Goal: Task Accomplishment & Management: Manage account settings

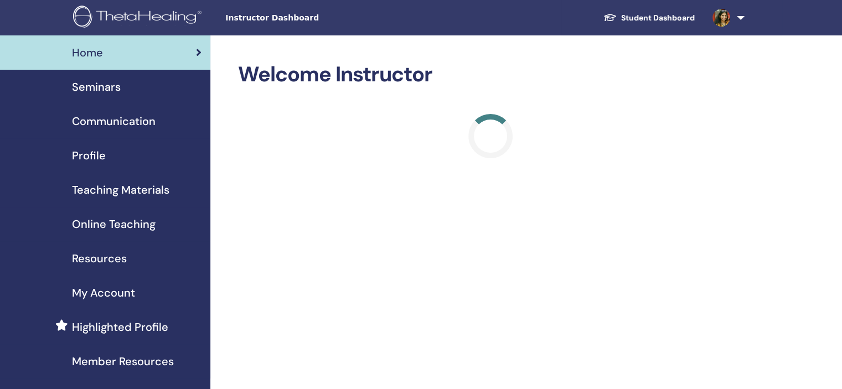
click at [118, 105] on link "Communication" at bounding box center [105, 121] width 210 height 34
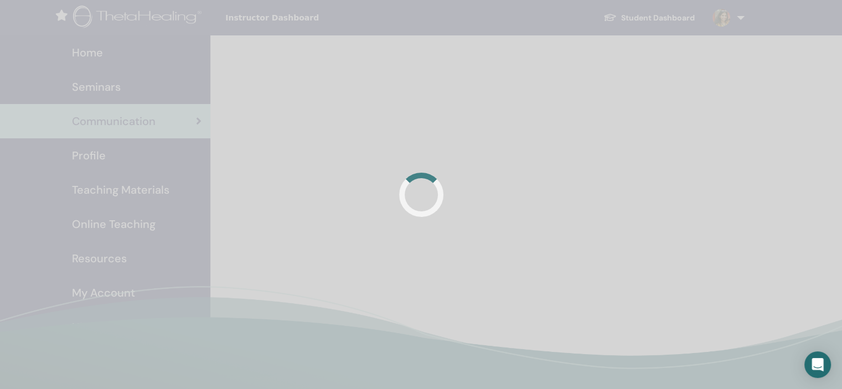
click at [111, 86] on span "Seminars" at bounding box center [96, 87] width 49 height 17
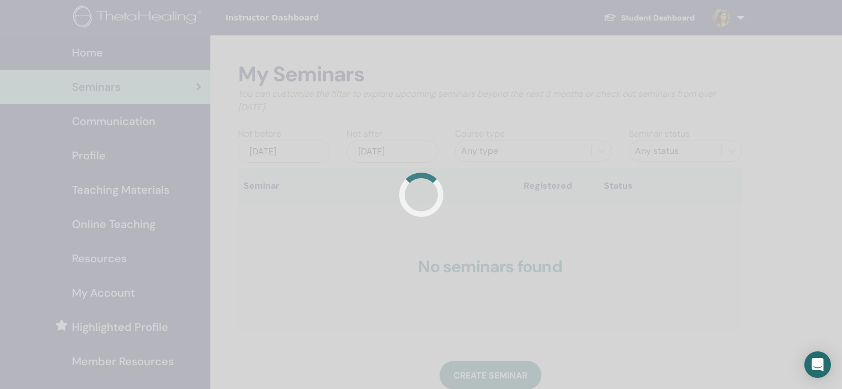
scroll to position [222, 0]
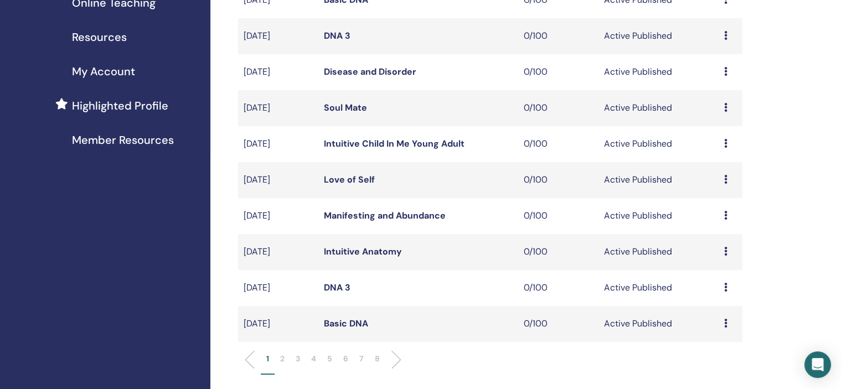
click at [346, 361] on p "6" at bounding box center [345, 359] width 5 height 12
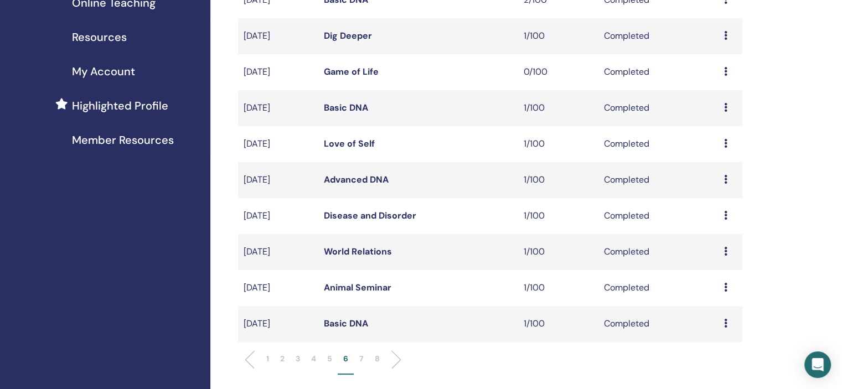
click at [727, 217] on icon at bounding box center [725, 215] width 3 height 9
click at [725, 241] on link "Attendees" at bounding box center [719, 242] width 42 height 12
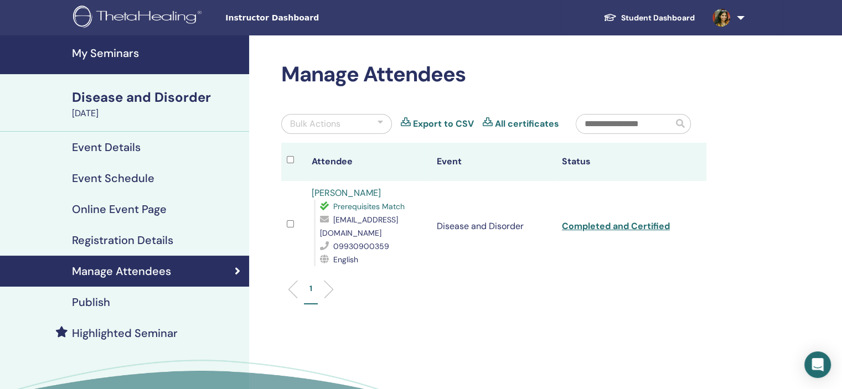
click at [334, 192] on link "pooja shah" at bounding box center [346, 193] width 69 height 12
